Goal: Transaction & Acquisition: Purchase product/service

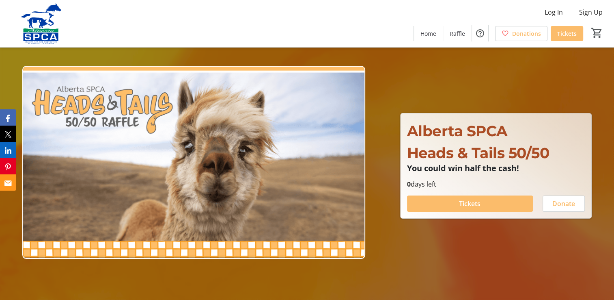
scroll to position [41, 0]
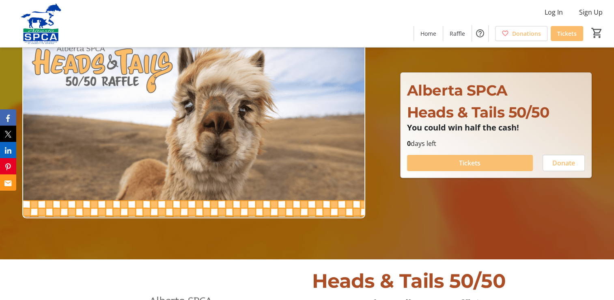
click at [481, 162] on span "Tickets" at bounding box center [470, 163] width 22 height 10
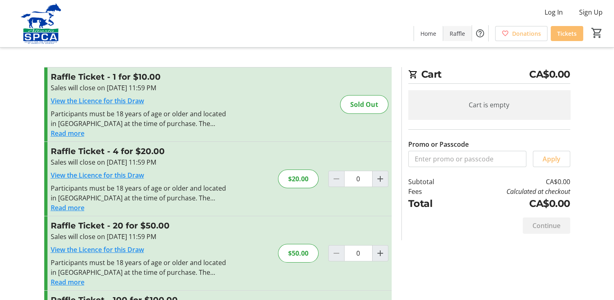
click at [460, 34] on span "Raffle" at bounding box center [457, 33] width 15 height 9
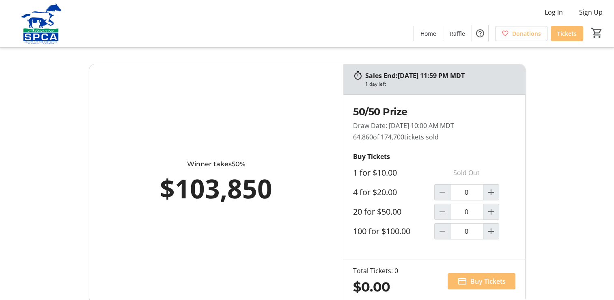
click at [463, 169] on p "Sold Out" at bounding box center [466, 172] width 65 height 16
click at [524, 173] on div "50/50 Prize Draw Date: [DATE] 10:00 AM MDT 64,860 of 174,700 tickets sold Buy T…" at bounding box center [434, 177] width 182 height 164
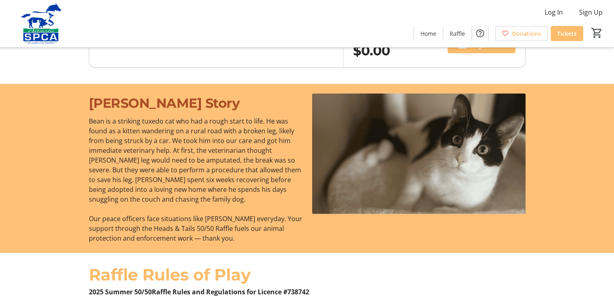
scroll to position [325, 0]
